Goal: Register for event/course

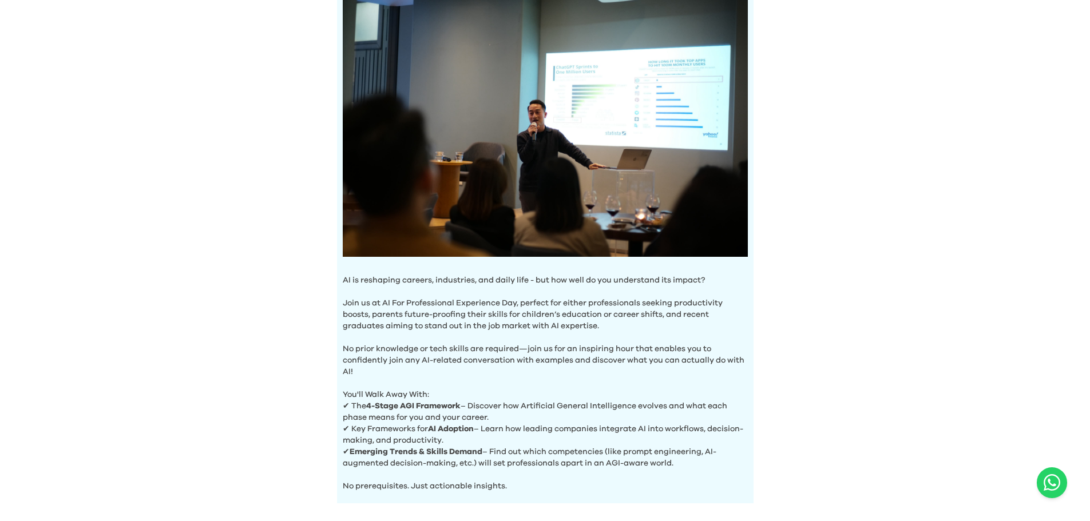
scroll to position [111, 0]
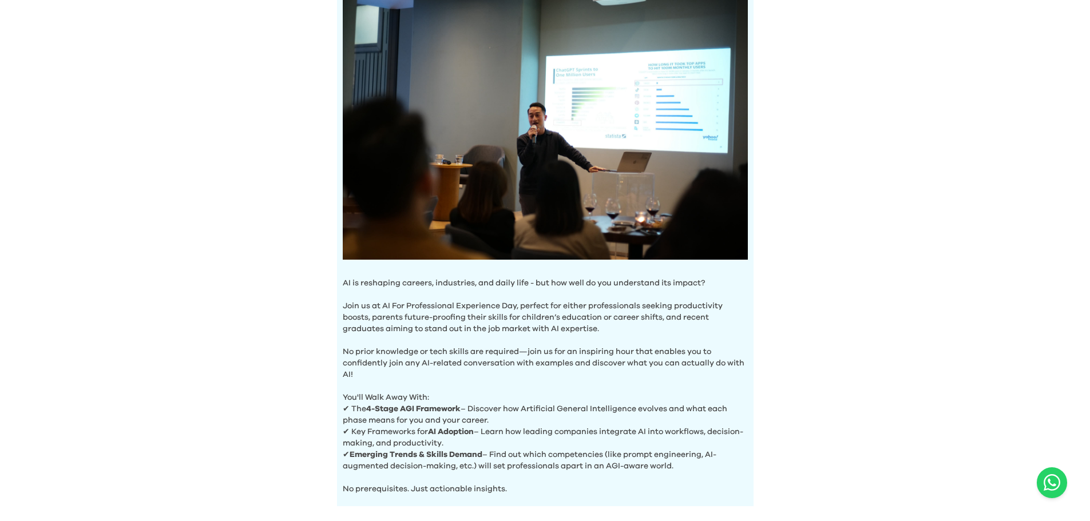
click at [549, 326] on p "Join us at AI For Professional Experience Day, perfect for either professionals…" at bounding box center [545, 312] width 405 height 46
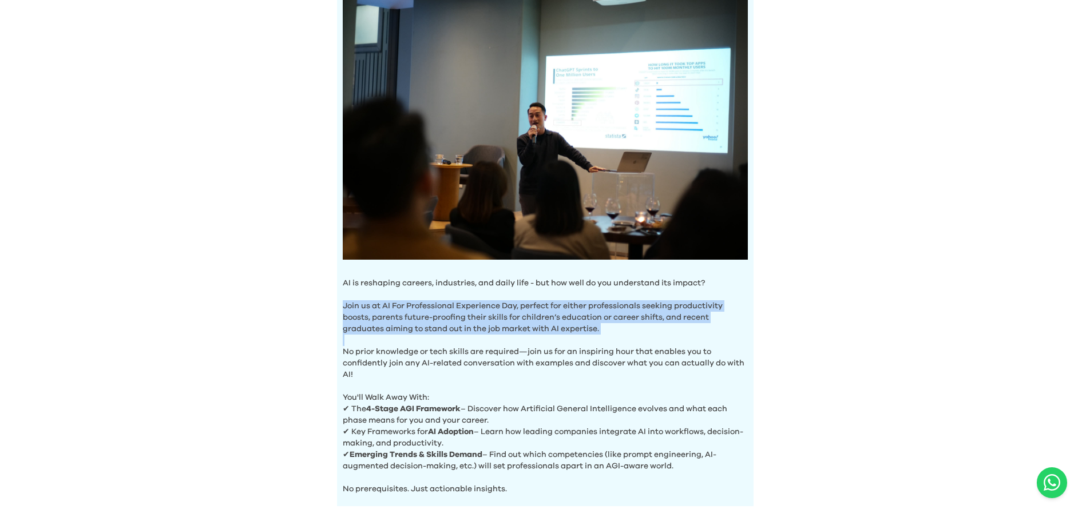
click at [549, 326] on p "Join us at AI For Professional Experience Day, perfect for either professionals…" at bounding box center [545, 312] width 405 height 46
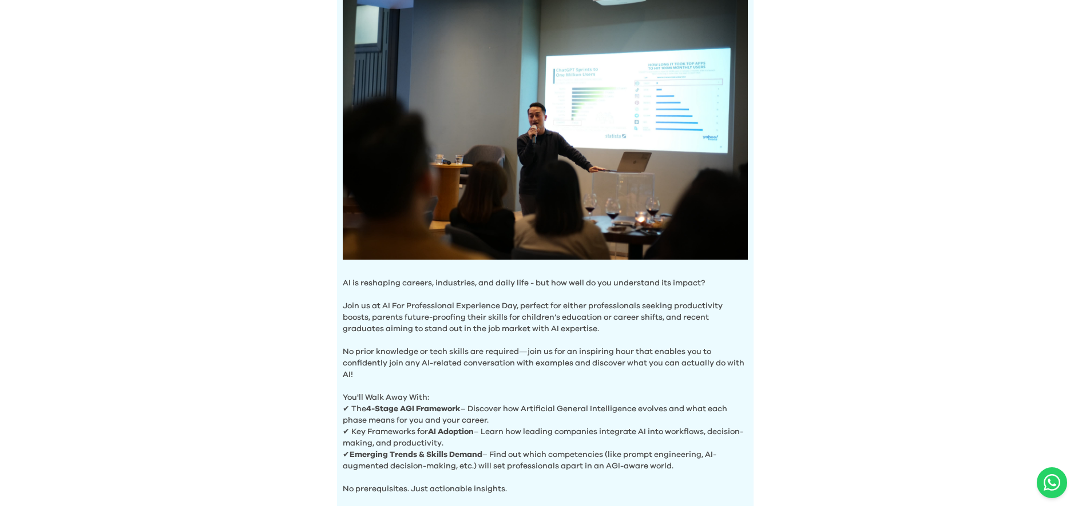
click at [438, 352] on p "No prior knowledge or tech skills are required—join us for an inspiring hour th…" at bounding box center [545, 358] width 405 height 46
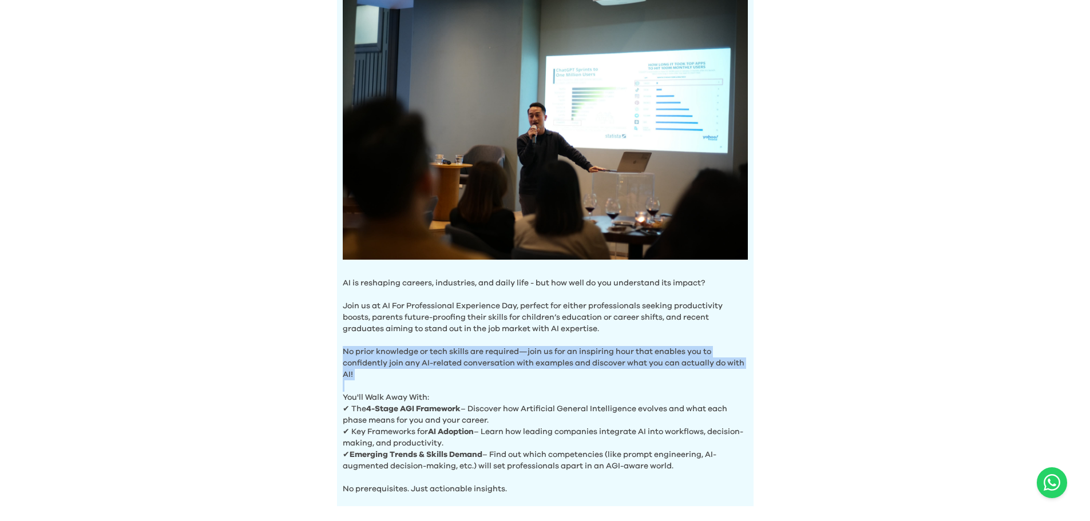
click at [438, 352] on p "No prior knowledge or tech skills are required—join us for an inspiring hour th…" at bounding box center [545, 358] width 405 height 46
click at [597, 357] on p "No prior knowledge or tech skills are required—join us for an inspiring hour th…" at bounding box center [545, 358] width 405 height 46
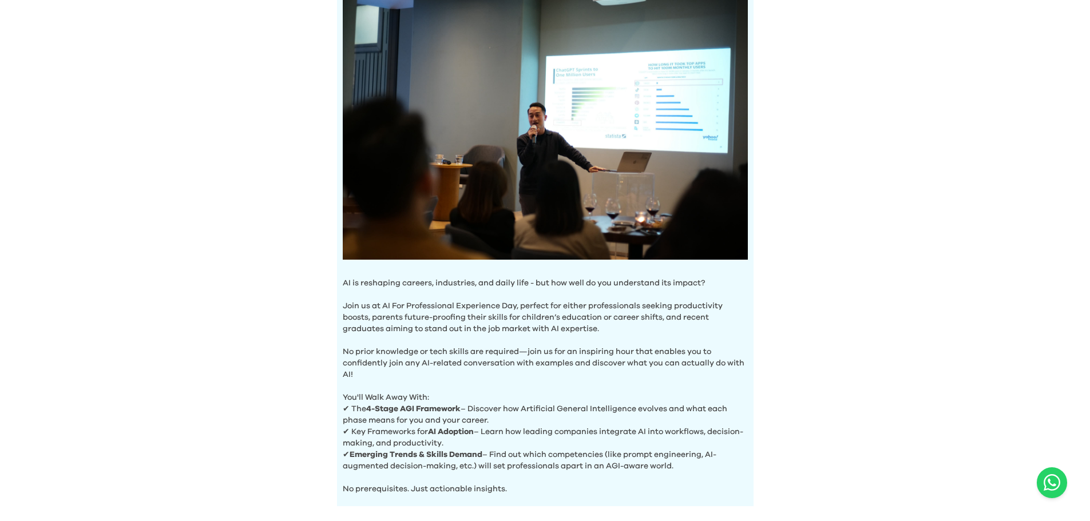
click at [628, 350] on p "No prior knowledge or tech skills are required—join us for an inspiring hour th…" at bounding box center [545, 358] width 405 height 46
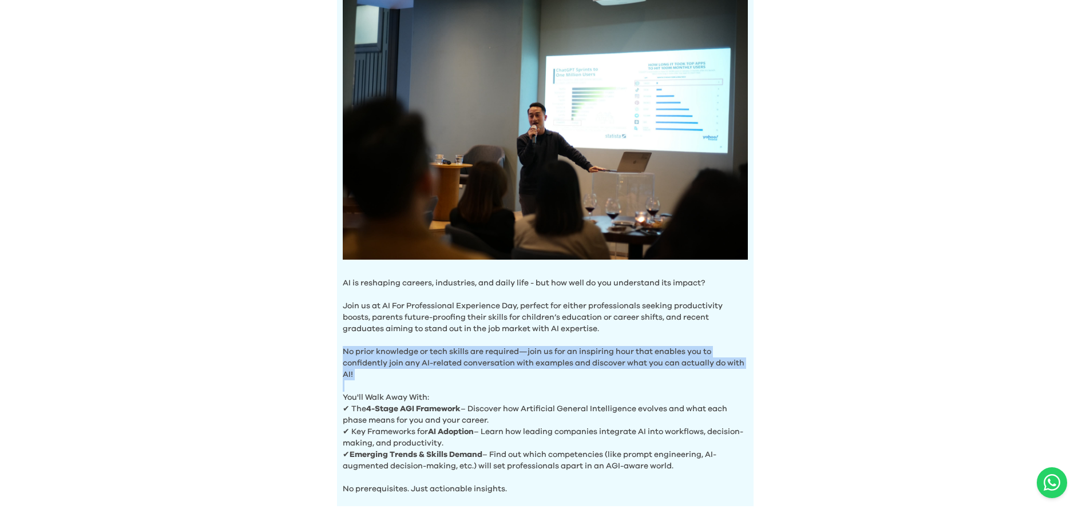
click at [628, 350] on p "No prior knowledge or tech skills are required—join us for an inspiring hour th…" at bounding box center [545, 358] width 405 height 46
click at [683, 350] on p "No prior knowledge or tech skills are required—join us for an inspiring hour th…" at bounding box center [545, 358] width 405 height 46
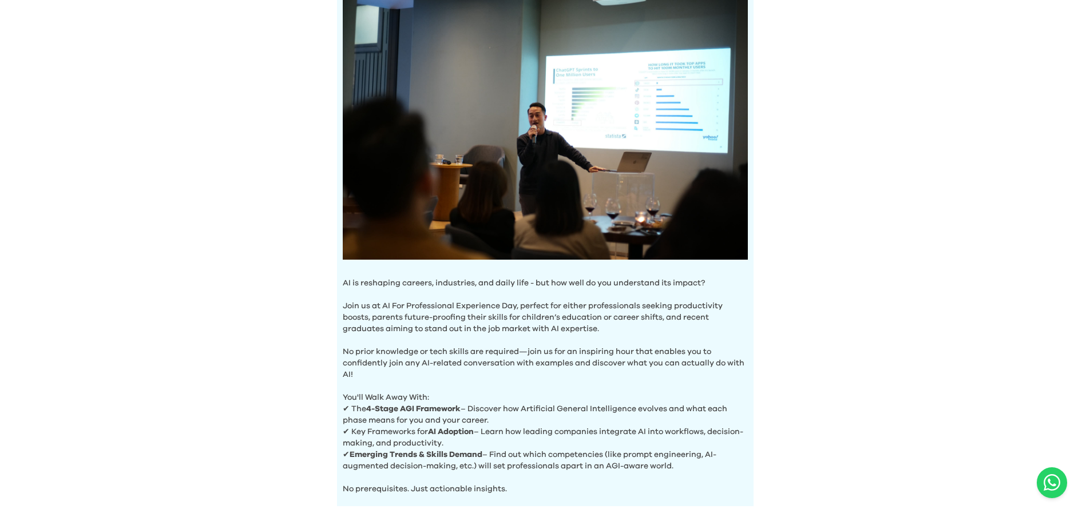
click at [403, 359] on p "No prior knowledge or tech skills are required—join us for an inspiring hour th…" at bounding box center [545, 358] width 405 height 46
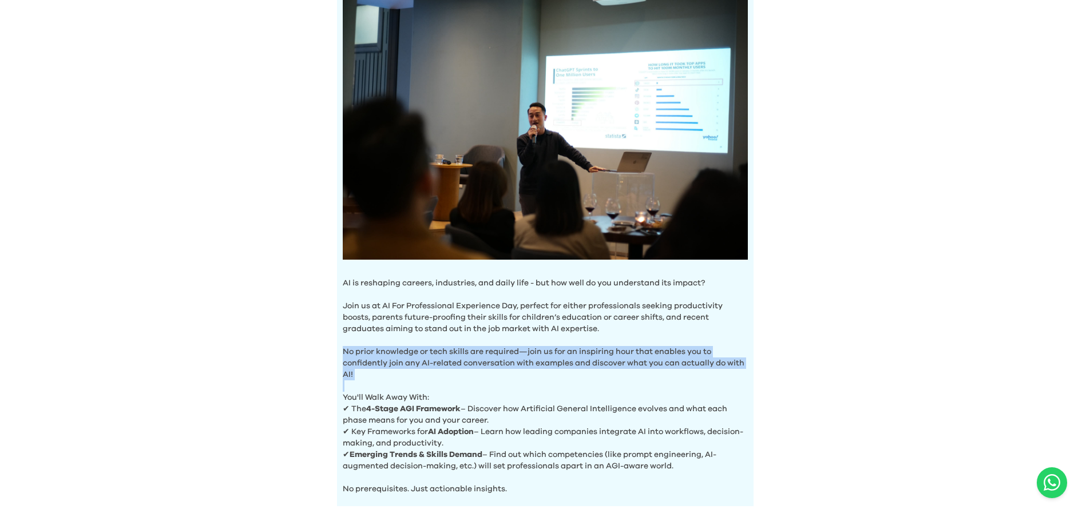
click at [403, 359] on p "No prior knowledge or tech skills are required—join us for an inspiring hour th…" at bounding box center [545, 358] width 405 height 46
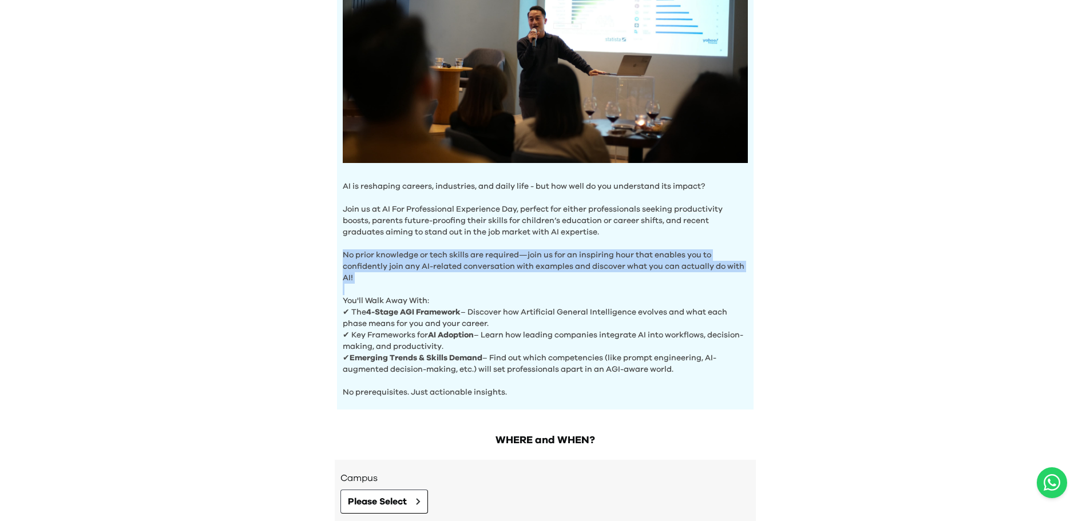
scroll to position [245, 0]
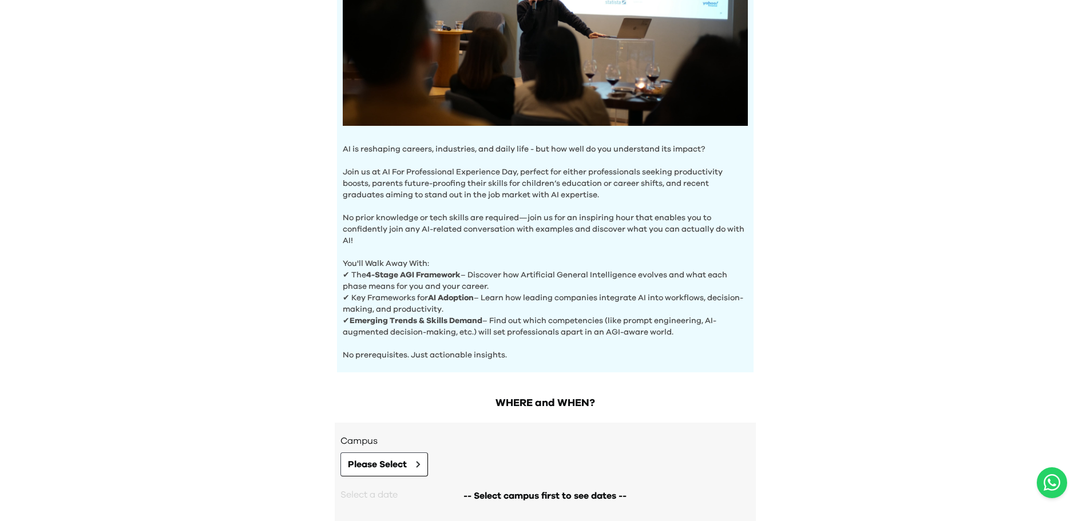
click at [510, 272] on p "✔ The 4-Stage AGI Framework – Discover how Artificial General Intelligence evol…" at bounding box center [545, 281] width 405 height 23
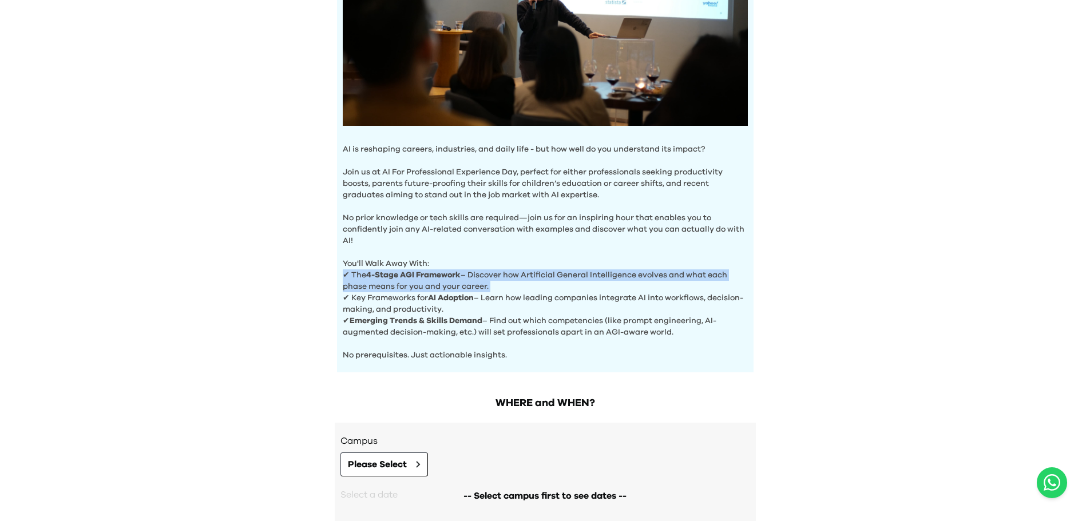
click at [510, 272] on p "✔ The 4-Stage AGI Framework – Discover how Artificial General Intelligence evol…" at bounding box center [545, 281] width 405 height 23
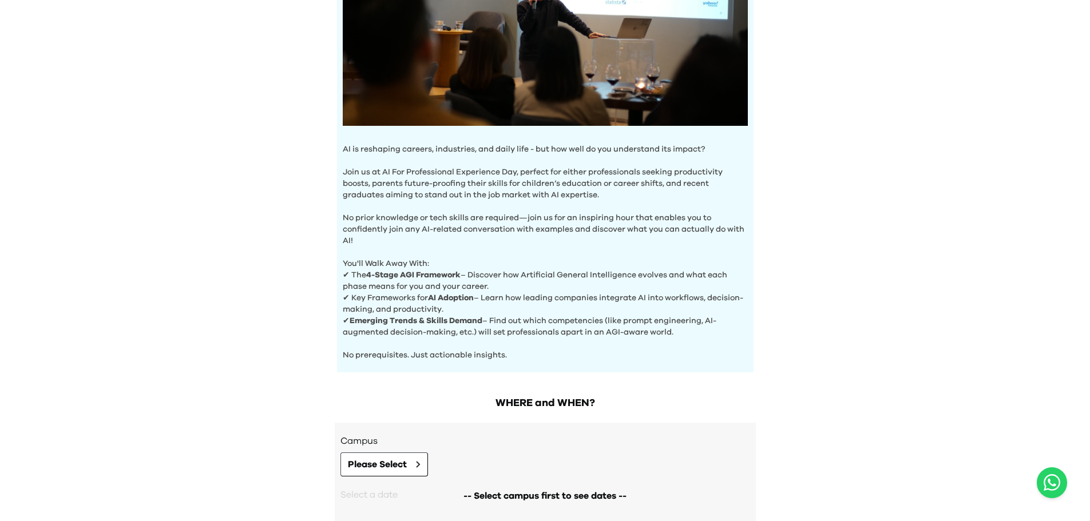
click at [423, 294] on p "✔ Key Frameworks for AI Adoption – Learn how leading companies integrate AI int…" at bounding box center [545, 303] width 405 height 23
click at [517, 292] on p "✔ Key Frameworks for AI Adoption – Learn how leading companies integrate AI int…" at bounding box center [545, 303] width 405 height 23
click at [550, 296] on p "✔ Key Frameworks for AI Adoption – Learn how leading companies integrate AI int…" at bounding box center [545, 303] width 405 height 23
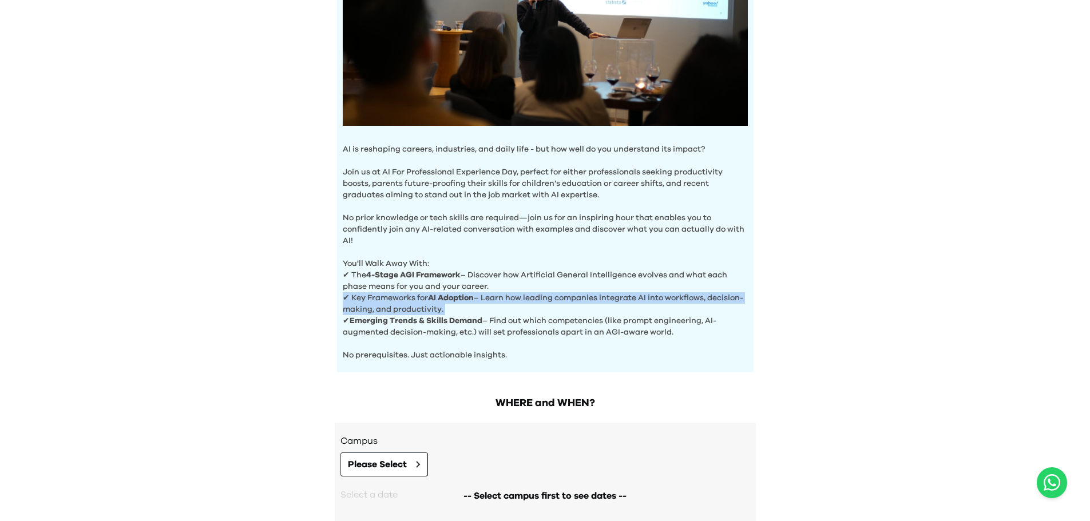
click at [550, 296] on p "✔ Key Frameworks for AI Adoption – Learn how leading companies integrate AI int…" at bounding box center [545, 303] width 405 height 23
click at [439, 310] on p "✔ Key Frameworks for AI Adoption – Learn how leading companies integrate AI int…" at bounding box center [545, 303] width 405 height 23
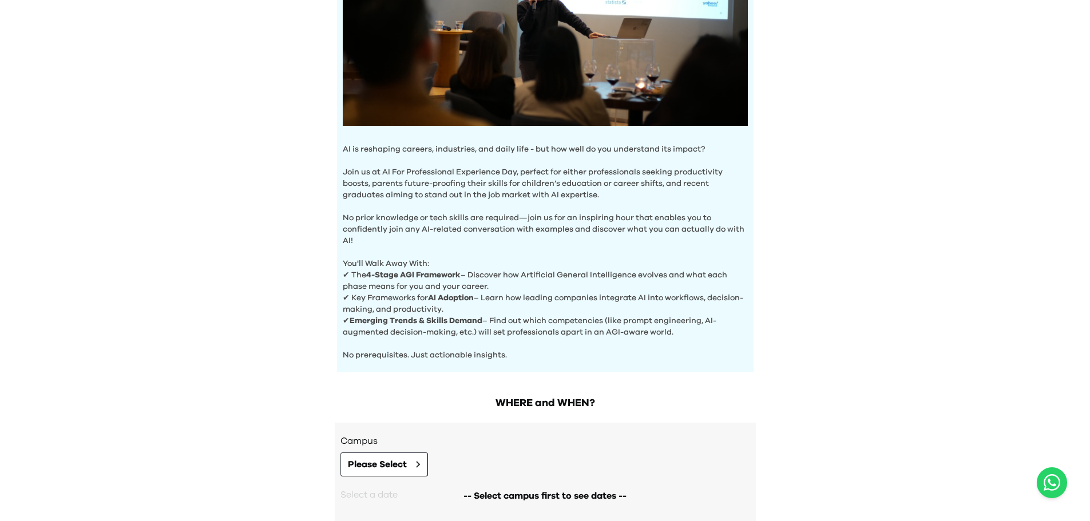
click at [413, 325] on p "✔ Emerging Trends & Skills Demand – Find out which competencies (like prompt en…" at bounding box center [545, 326] width 405 height 23
click at [419, 319] on b "Emerging Trends & Skills Demand" at bounding box center [416, 321] width 133 height 8
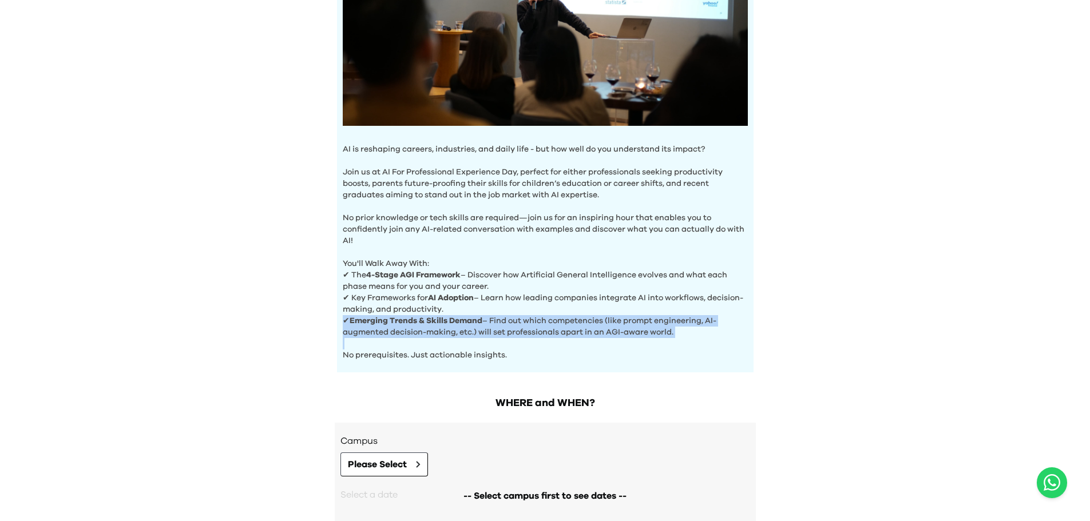
click at [419, 319] on b "Emerging Trends & Skills Demand" at bounding box center [416, 321] width 133 height 8
click at [498, 315] on p "✔ Emerging Trends & Skills Demand – Find out which competencies (like prompt en…" at bounding box center [545, 326] width 405 height 23
